Goal: Task Accomplishment & Management: Manage account settings

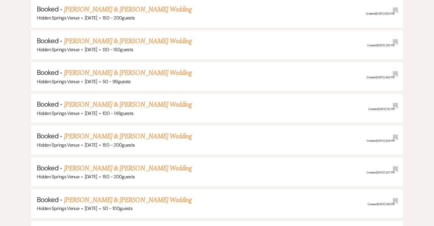
scroll to position [770, 0]
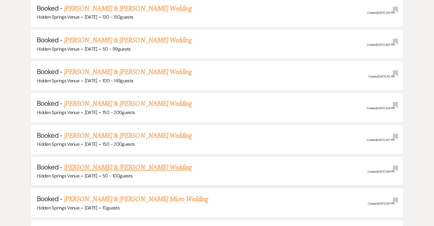
click at [163, 162] on link "[PERSON_NAME] & [PERSON_NAME] Wedding" at bounding box center [128, 167] width 128 height 10
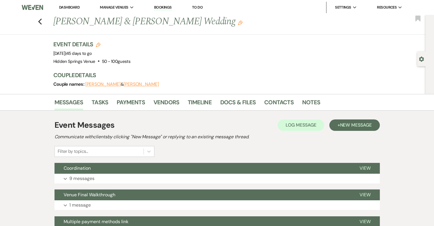
click at [116, 84] on button "[PERSON_NAME]" at bounding box center [102, 84] width 35 height 5
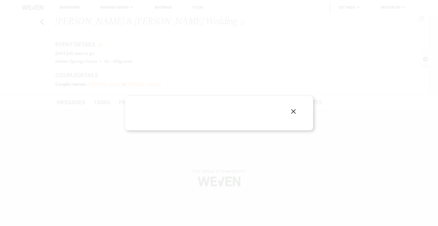
select select "1"
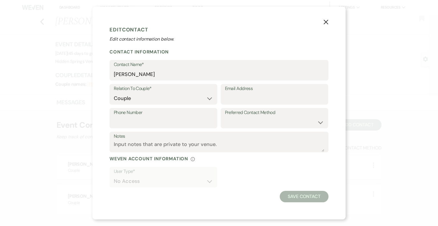
click at [327, 21] on use "button" at bounding box center [326, 22] width 5 height 5
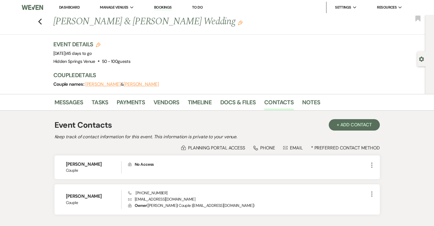
click at [158, 84] on button "[PERSON_NAME]" at bounding box center [141, 84] width 35 height 5
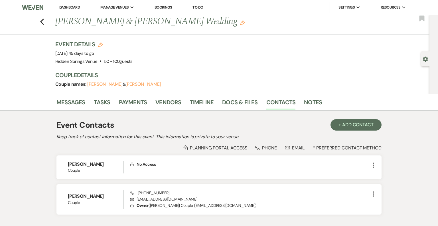
select select "1"
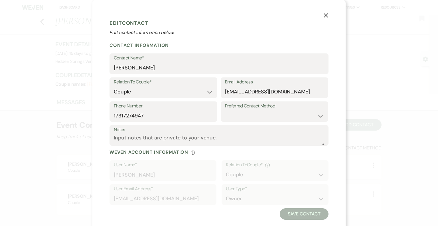
click at [325, 16] on icon "X" at bounding box center [326, 15] width 5 height 5
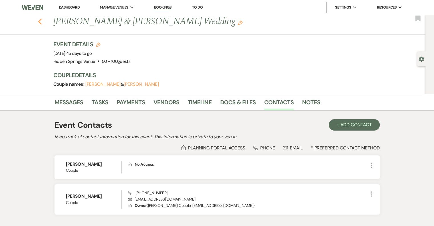
click at [41, 22] on use "button" at bounding box center [40, 22] width 4 height 6
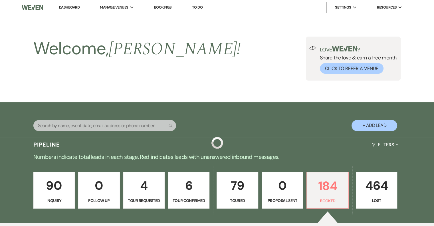
scroll to position [770, 0]
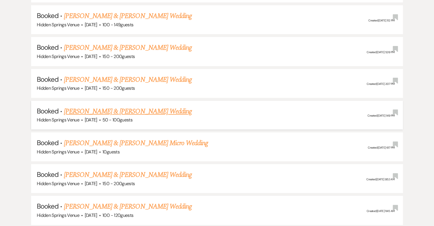
scroll to position [827, 0]
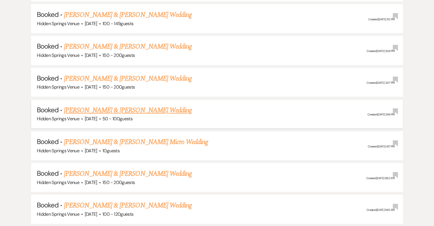
click at [164, 105] on link "[PERSON_NAME] & [PERSON_NAME] Wedding" at bounding box center [128, 110] width 128 height 10
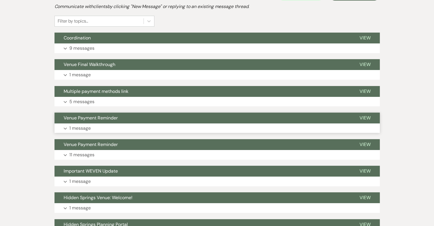
scroll to position [143, 0]
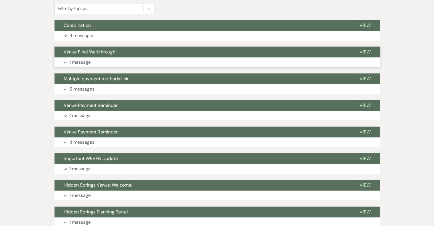
click at [80, 61] on p "1 message" at bounding box center [79, 61] width 21 height 7
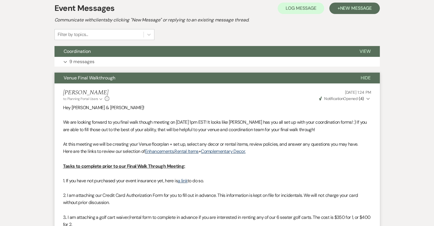
scroll to position [114, 0]
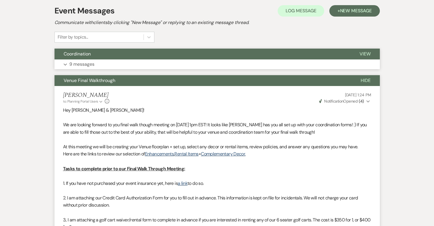
click at [72, 63] on p "9 messages" at bounding box center [81, 63] width 25 height 7
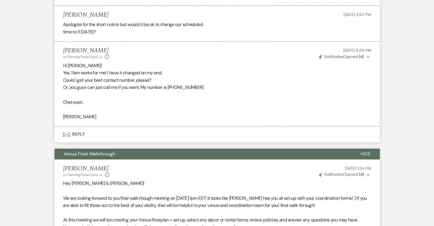
scroll to position [628, 0]
